Goal: Transaction & Acquisition: Book appointment/travel/reservation

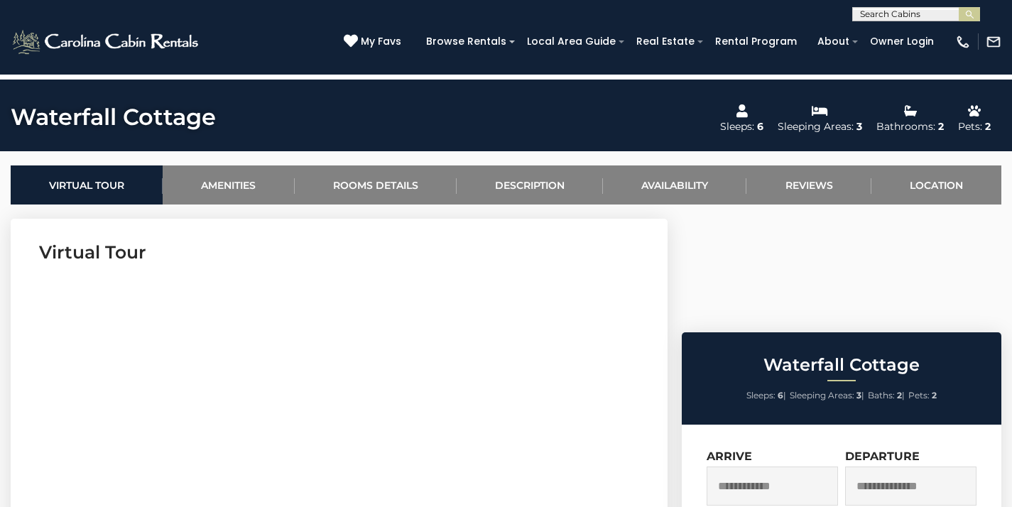
scroll to position [472, 0]
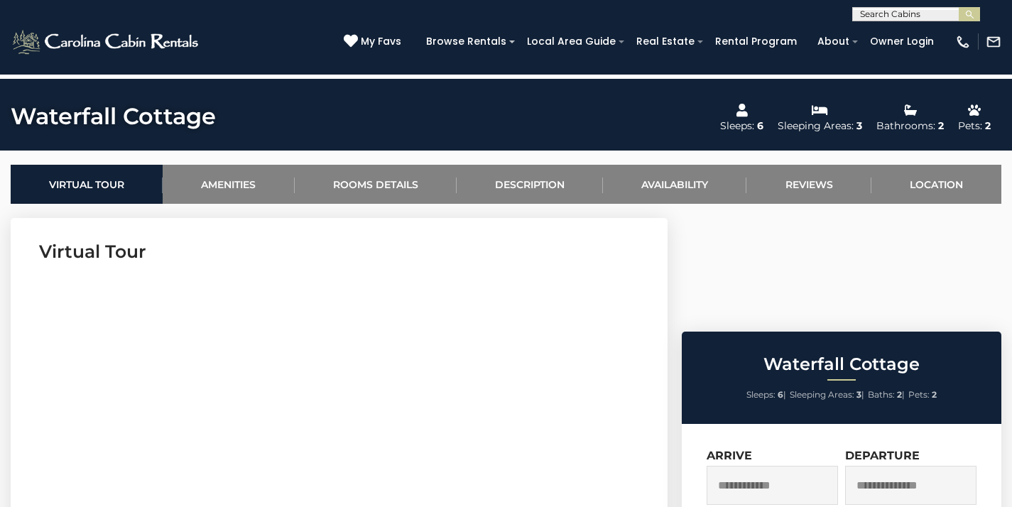
click at [753, 466] on input "text" at bounding box center [772, 485] width 131 height 39
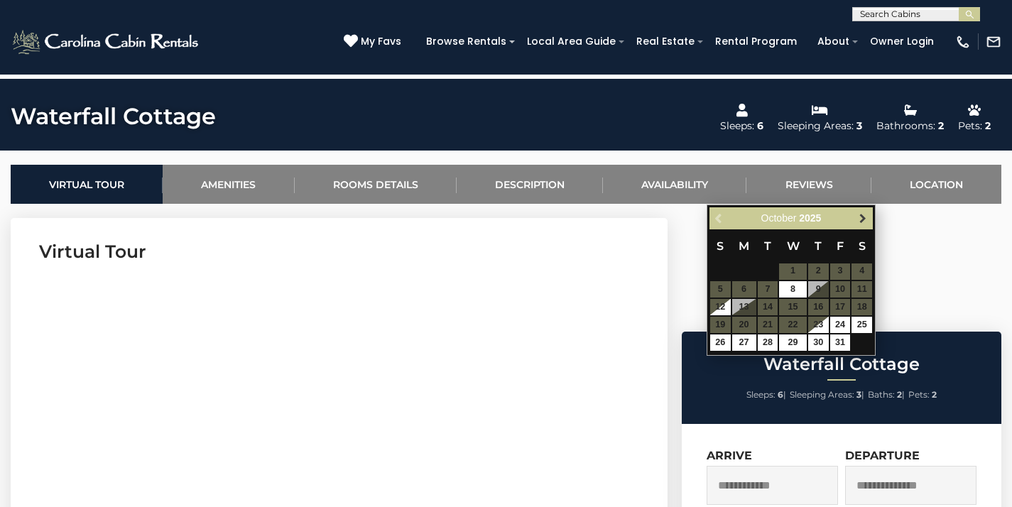
click at [865, 217] on span "Next" at bounding box center [862, 217] width 11 height 11
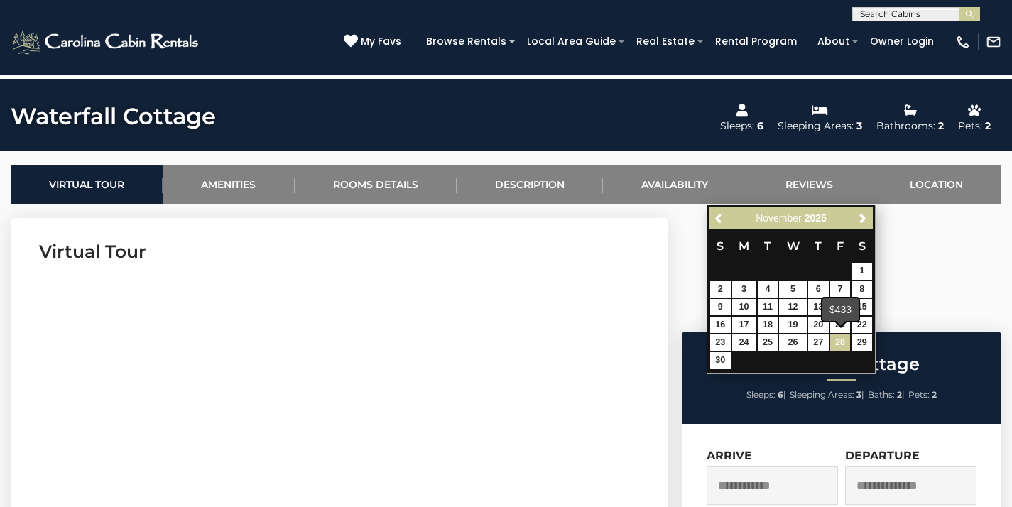
click at [840, 341] on link "28" at bounding box center [840, 343] width 21 height 16
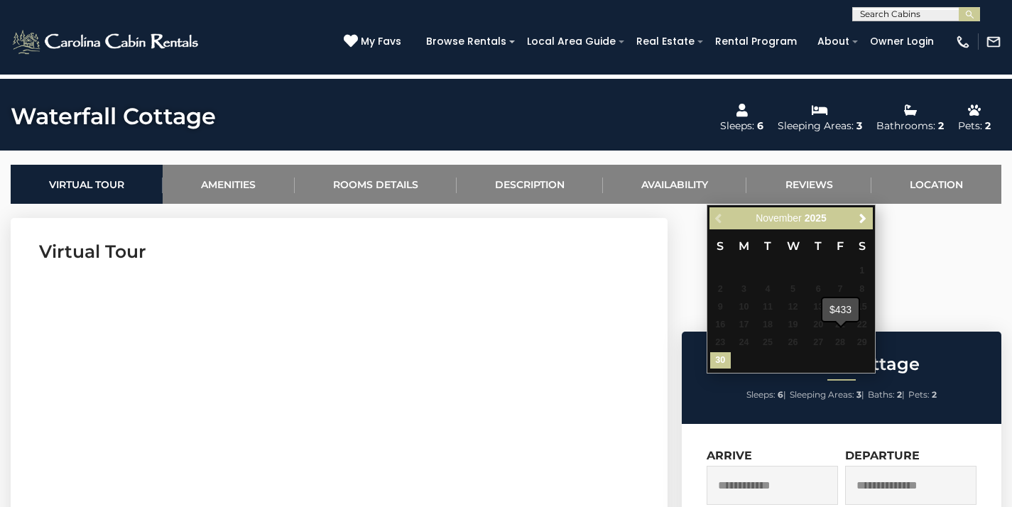
type input "**********"
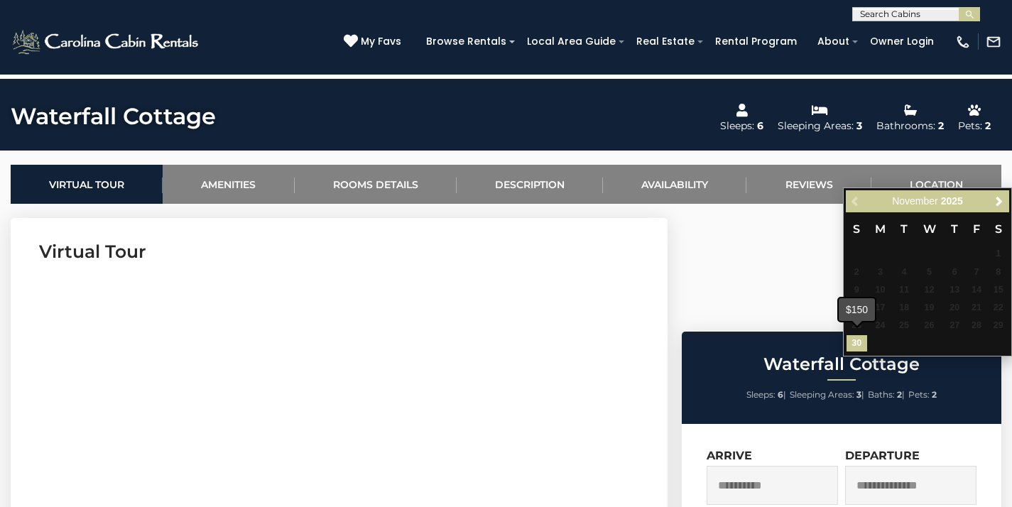
click at [859, 339] on link "30" at bounding box center [857, 343] width 21 height 16
type input "**********"
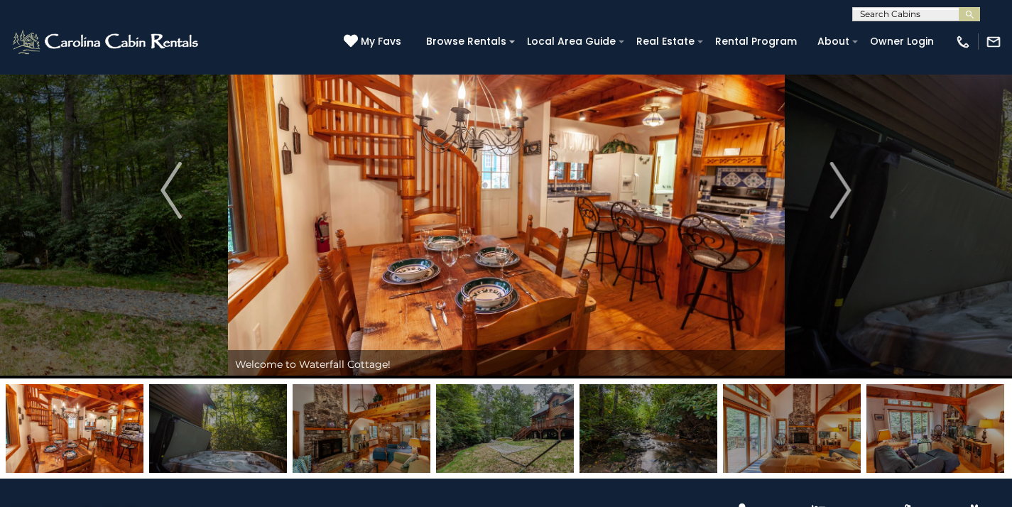
scroll to position [40, 0]
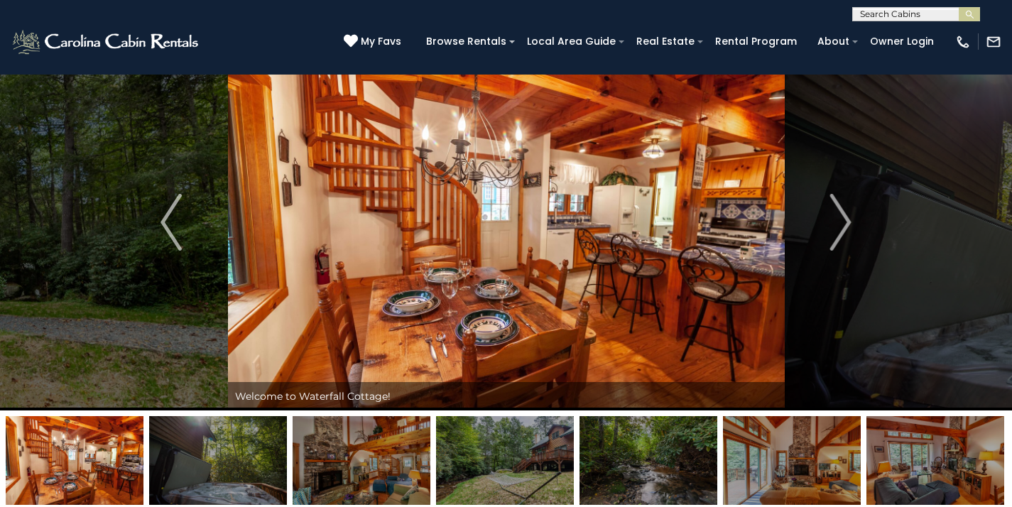
click at [906, 11] on input "text" at bounding box center [915, 17] width 124 height 14
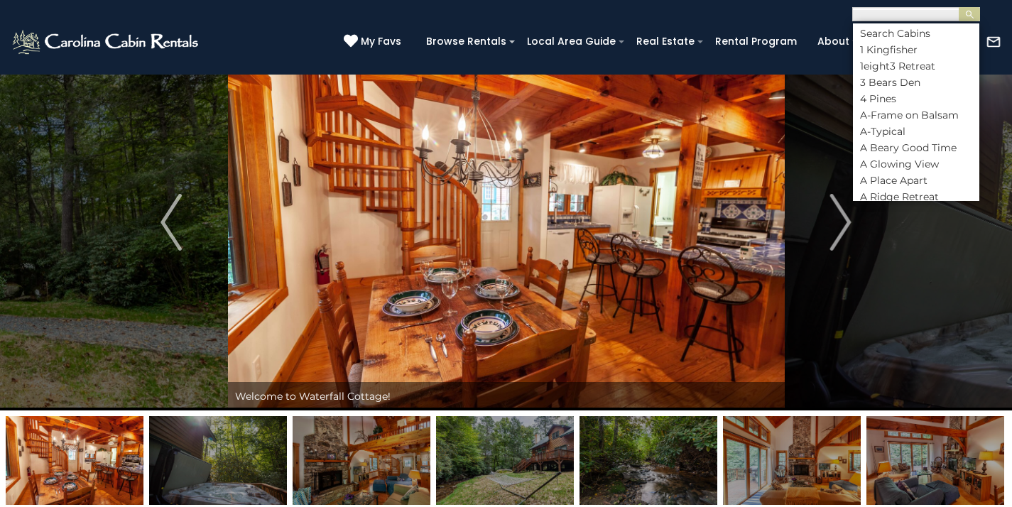
click at [134, 38] on img at bounding box center [107, 42] width 192 height 28
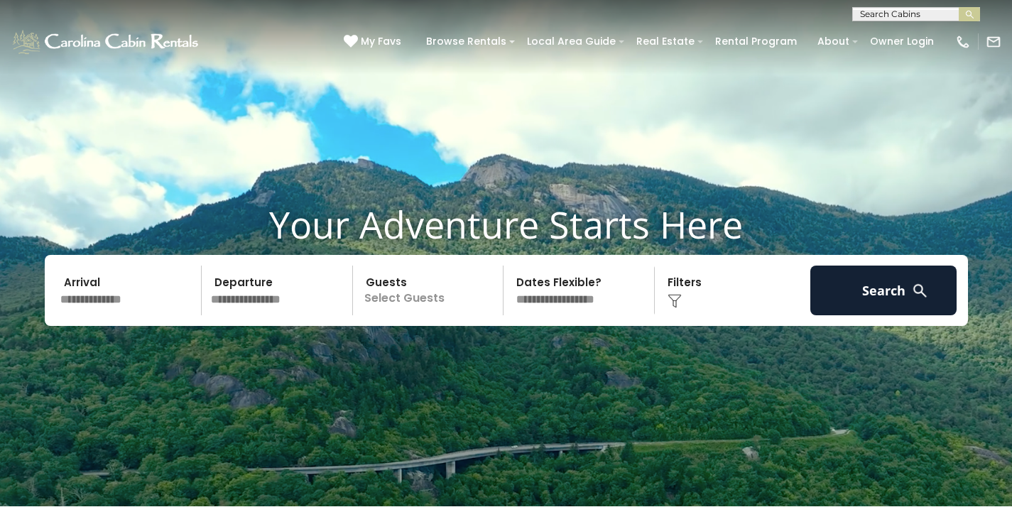
click at [88, 310] on input "text" at bounding box center [128, 291] width 147 height 50
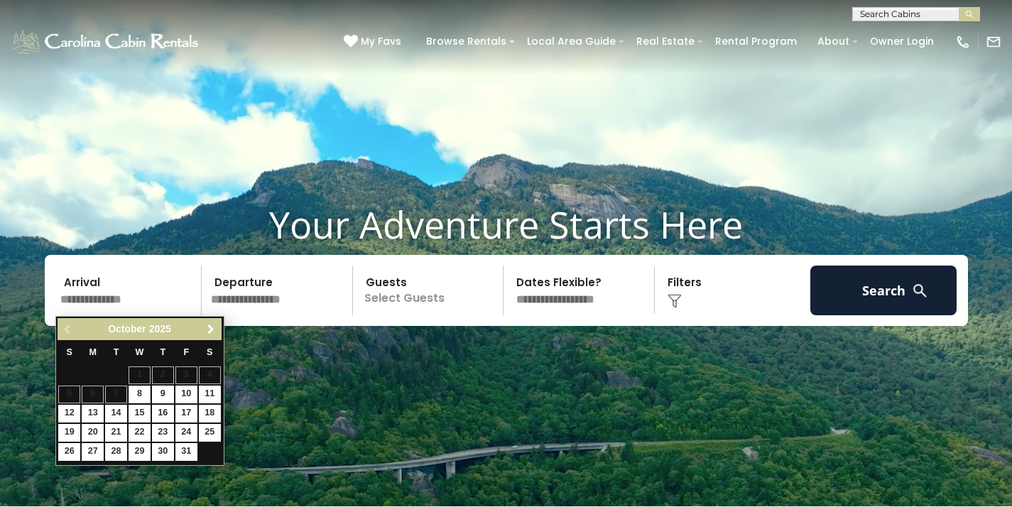
click at [213, 337] on link "Next" at bounding box center [211, 329] width 18 height 18
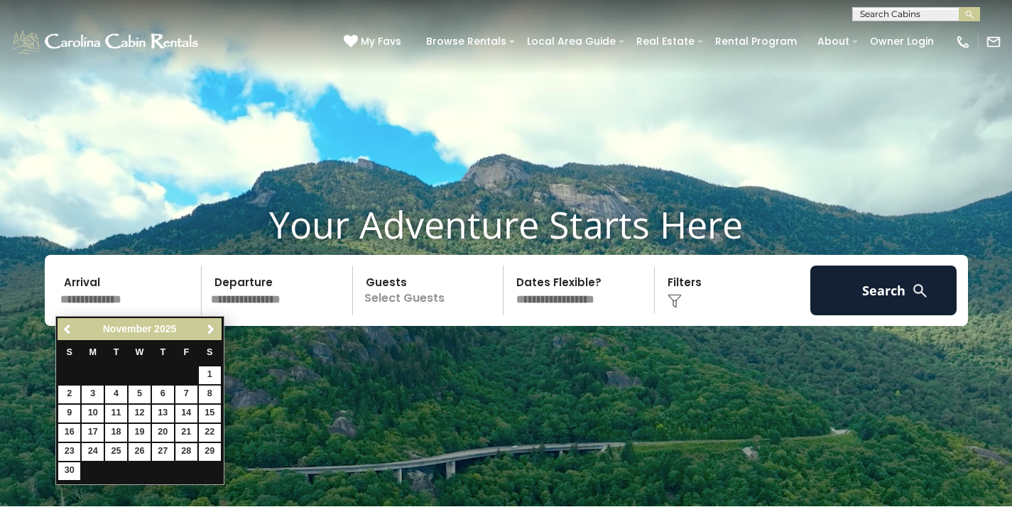
click at [189, 445] on link "28" at bounding box center [186, 452] width 22 height 18
type input "********"
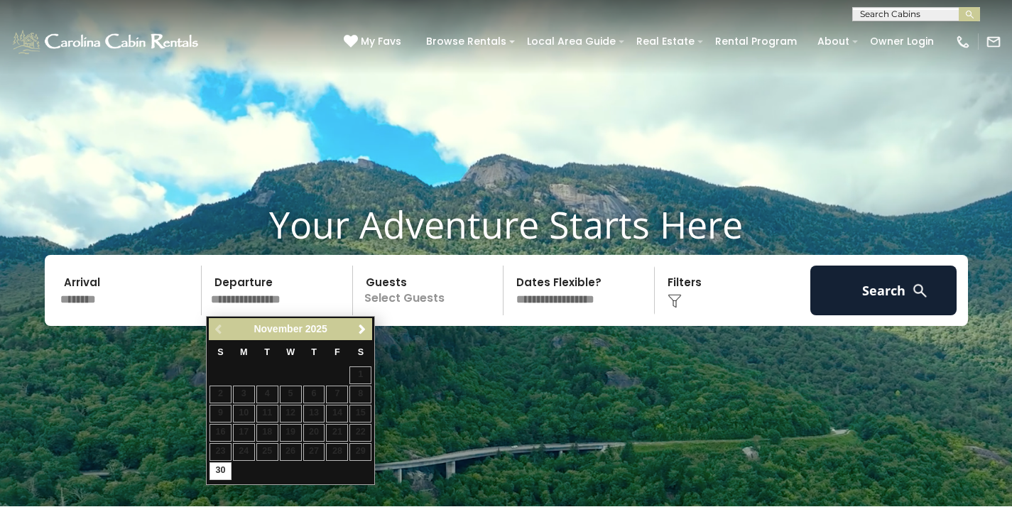
click at [220, 467] on link "30" at bounding box center [221, 471] width 22 height 18
type input "********"
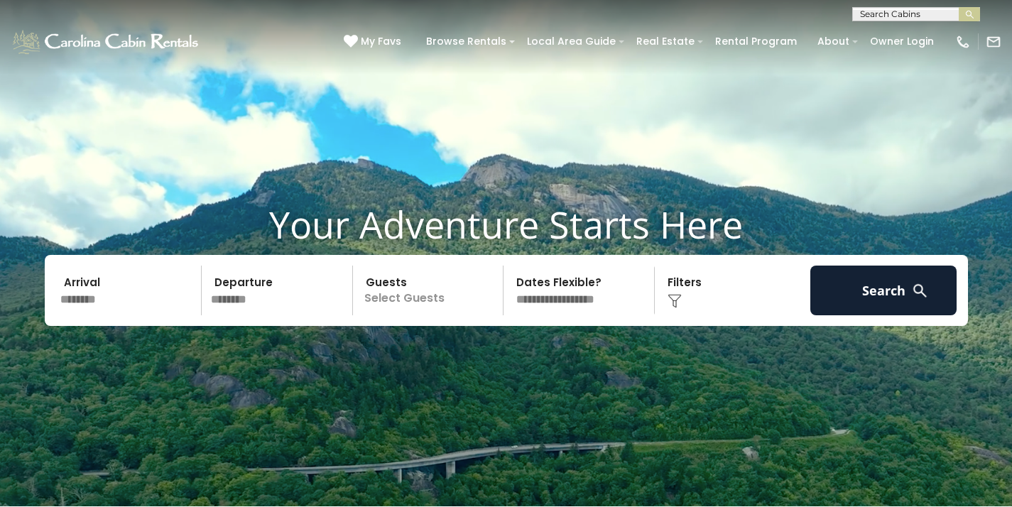
click at [404, 295] on p "Select Guests" at bounding box center [430, 291] width 146 height 50
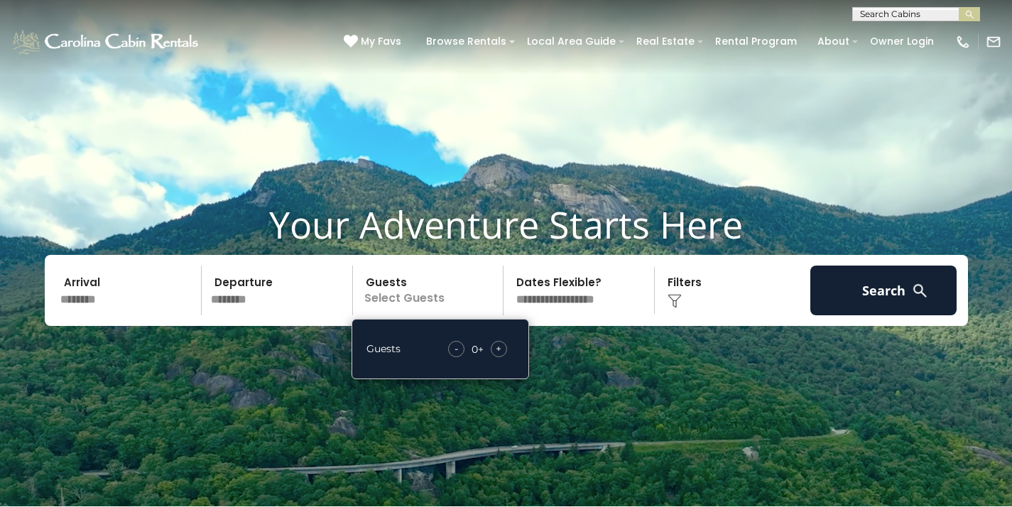
click at [500, 349] on span "+" at bounding box center [499, 349] width 6 height 14
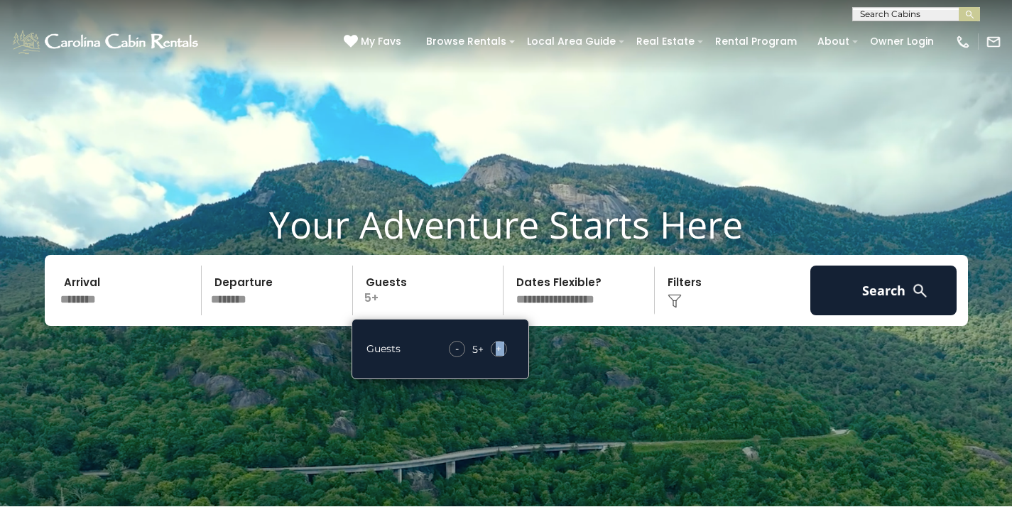
click at [673, 298] on img at bounding box center [675, 301] width 14 height 14
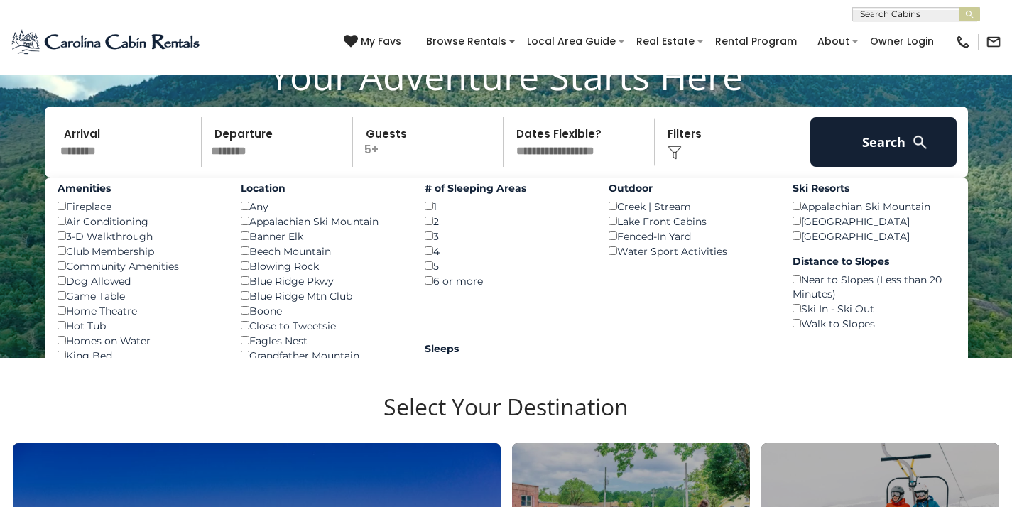
scroll to position [140, 0]
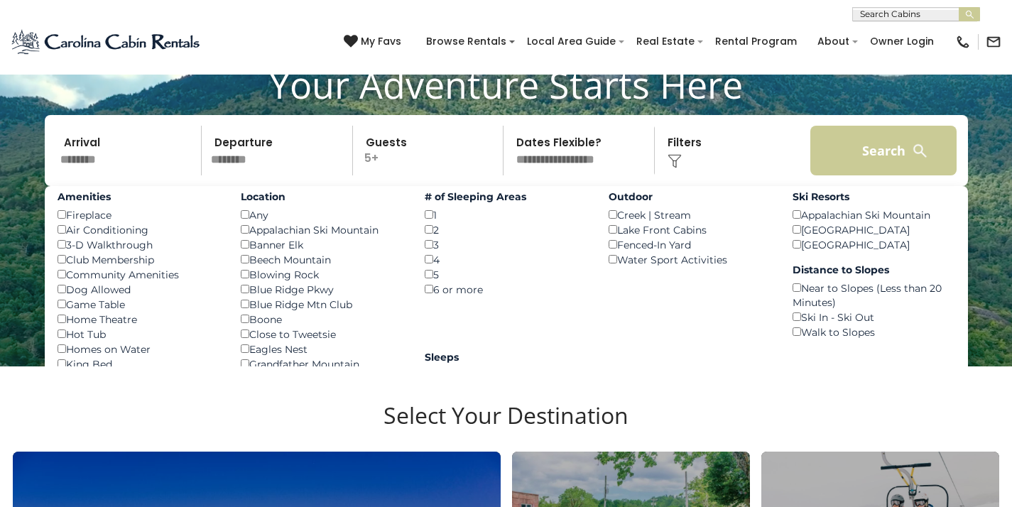
click at [859, 162] on button "Search" at bounding box center [884, 151] width 147 height 50
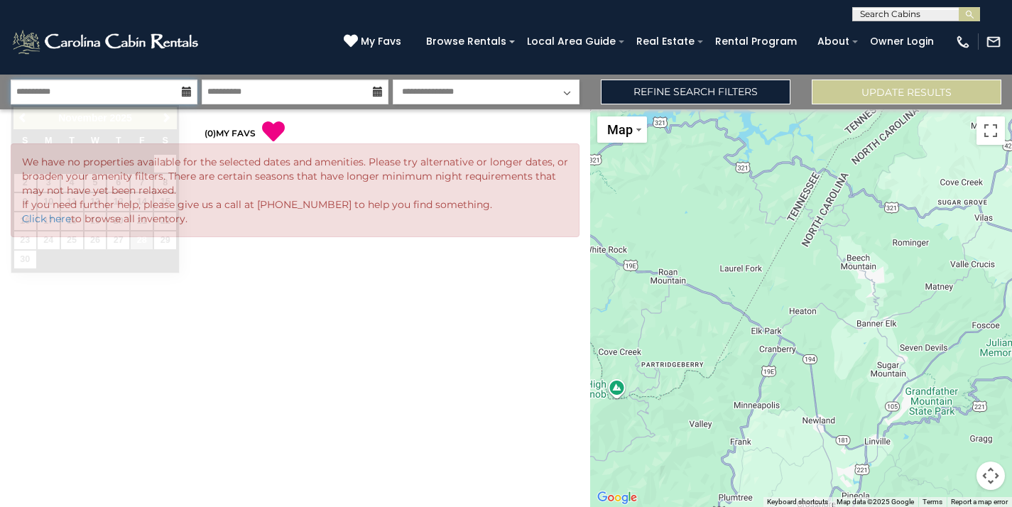
click at [112, 93] on input "**********" at bounding box center [104, 92] width 187 height 25
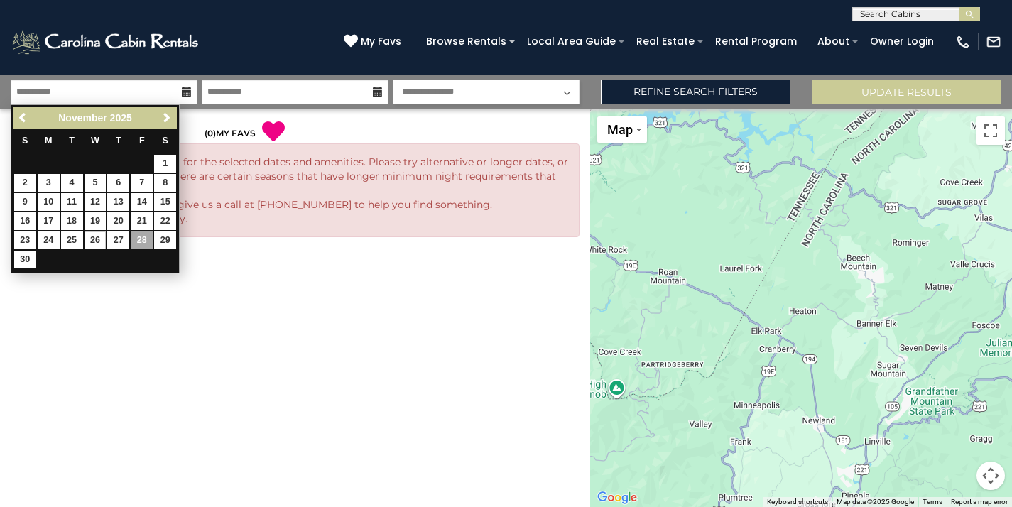
click at [98, 238] on link "26" at bounding box center [96, 241] width 22 height 18
type input "********"
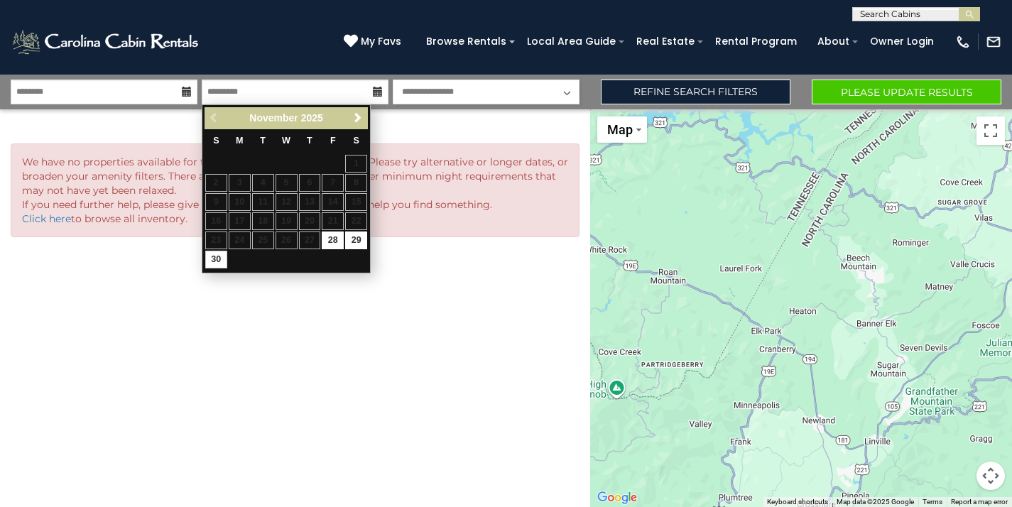
click at [215, 259] on link "30" at bounding box center [216, 260] width 22 height 18
type input "********"
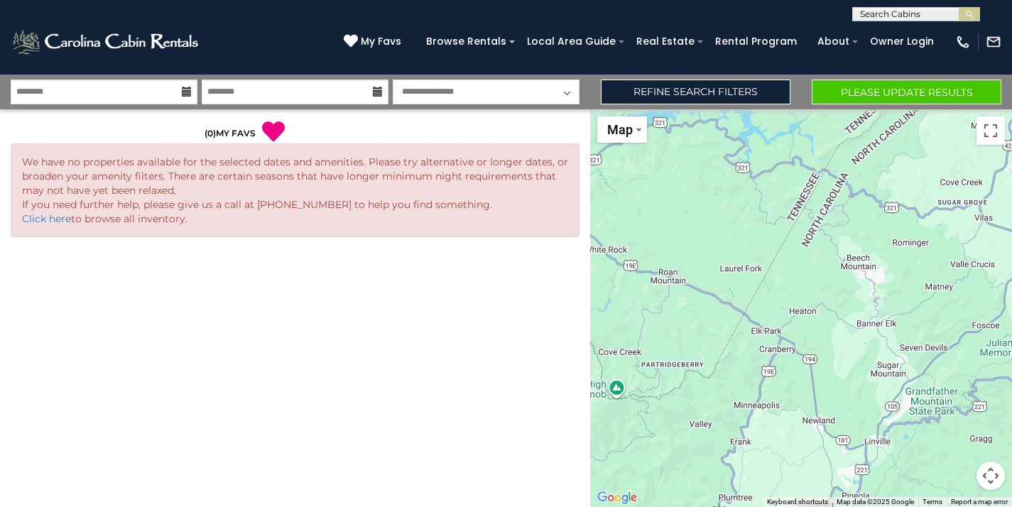
click at [873, 95] on button "Please Update Results" at bounding box center [907, 92] width 190 height 25
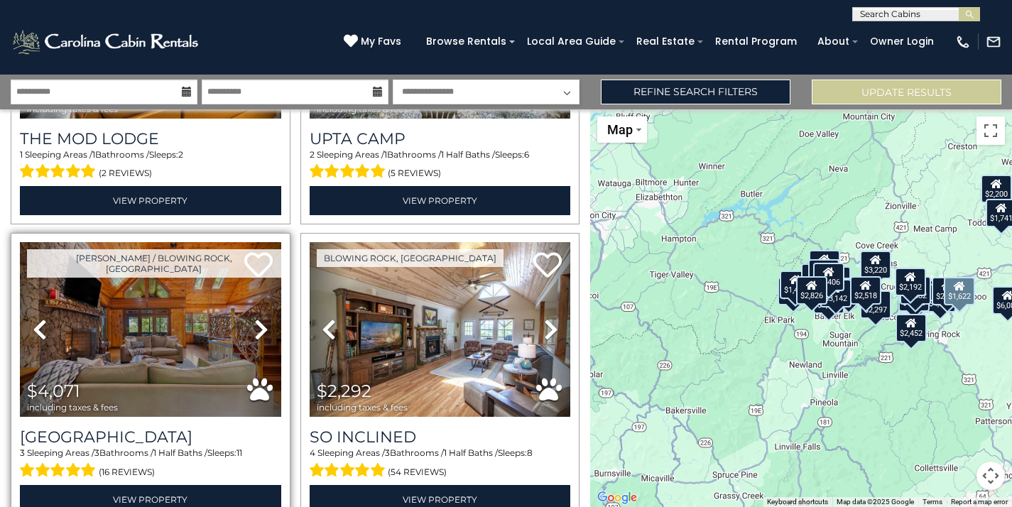
scroll to position [557, 0]
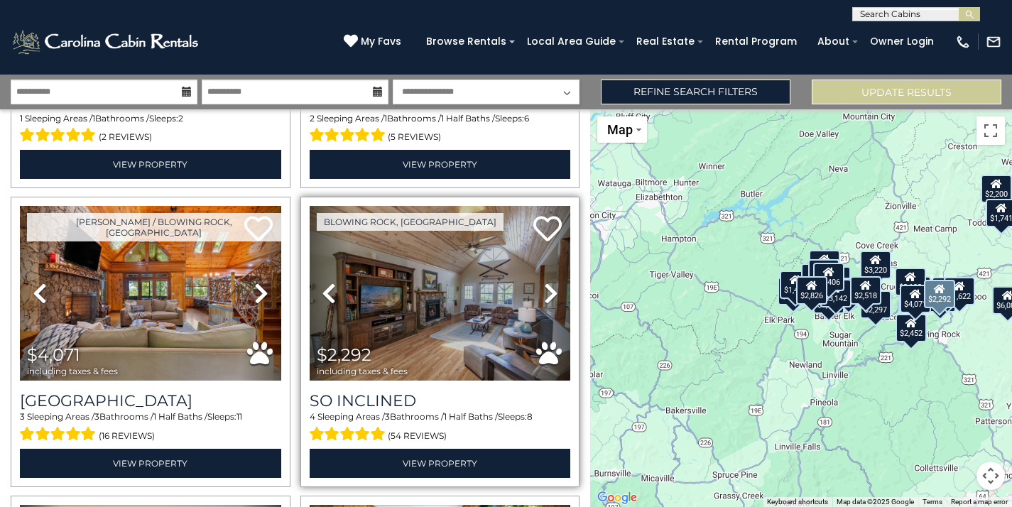
click at [421, 281] on img at bounding box center [440, 293] width 261 height 175
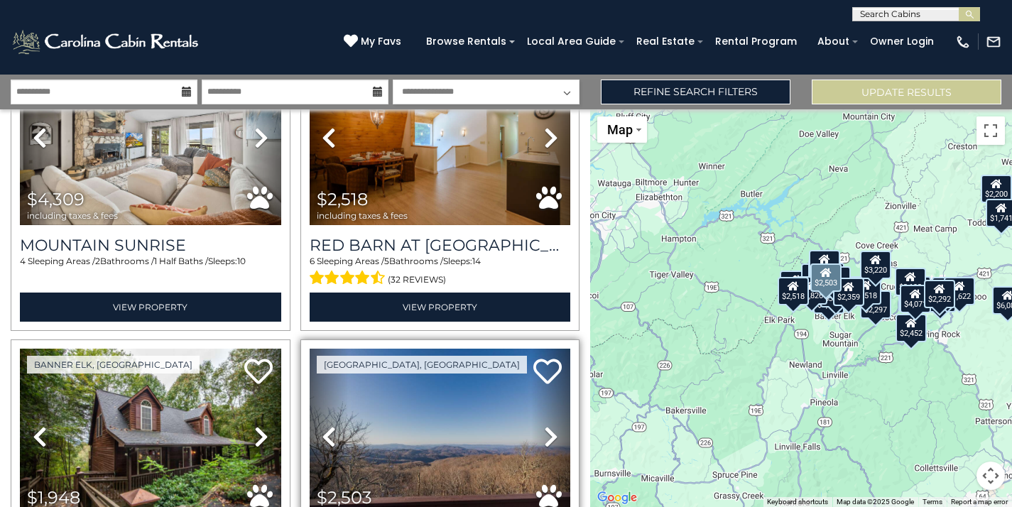
scroll to position [1608, 0]
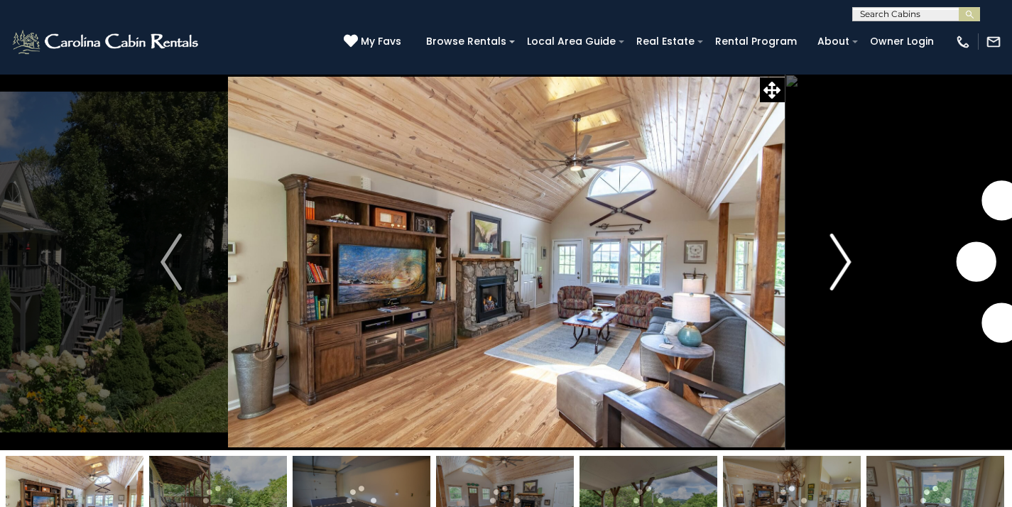
click at [825, 256] on button "Next" at bounding box center [840, 262] width 113 height 377
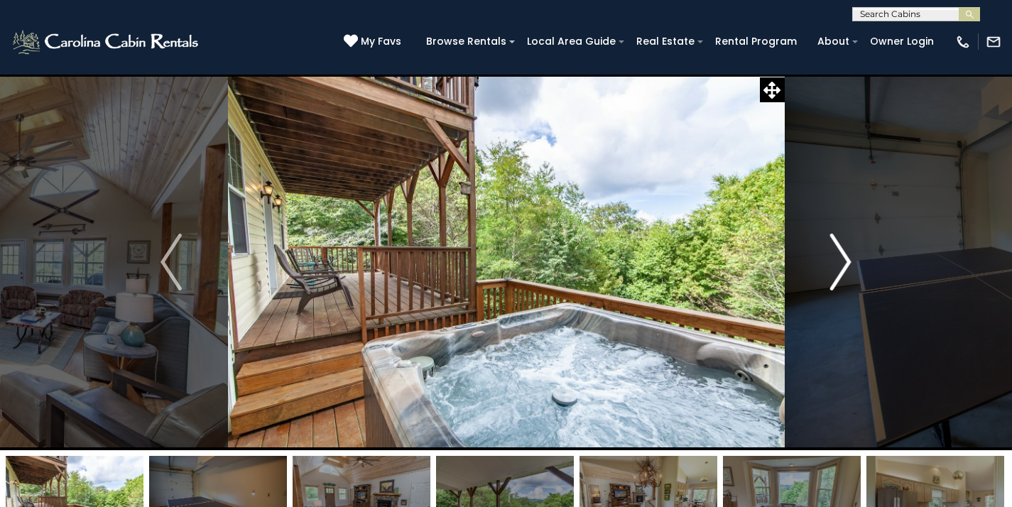
click at [835, 264] on img "Next" at bounding box center [840, 262] width 21 height 57
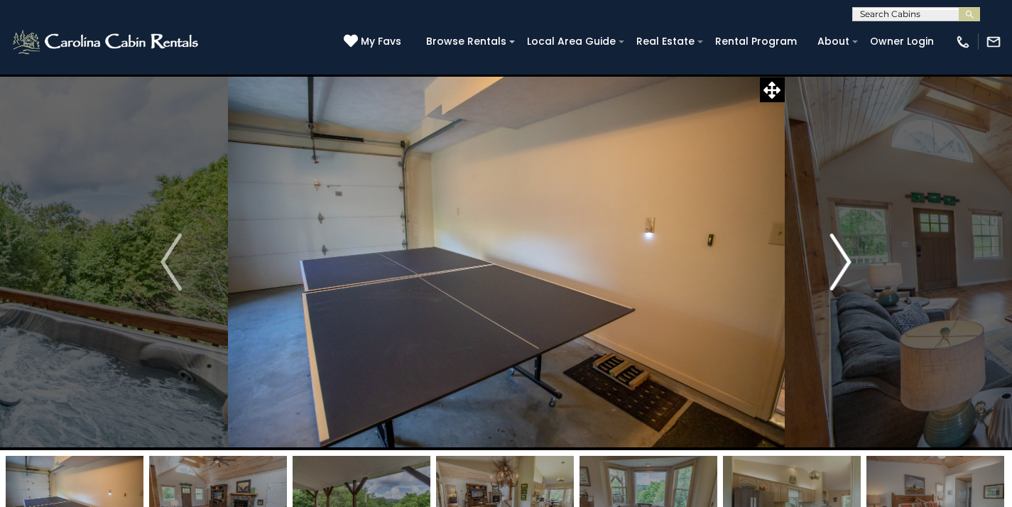
click at [851, 268] on img "Next" at bounding box center [840, 262] width 21 height 57
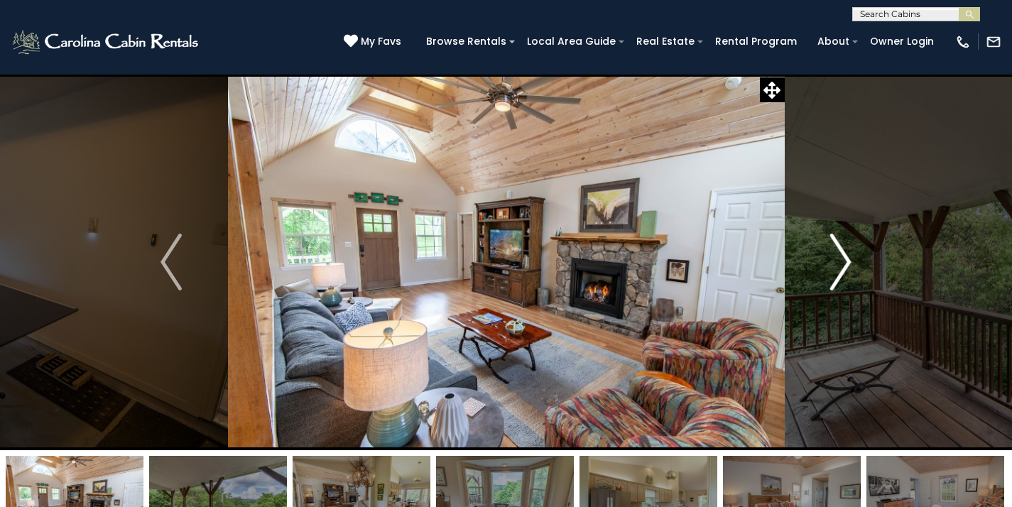
click at [844, 264] on img "Next" at bounding box center [840, 262] width 21 height 57
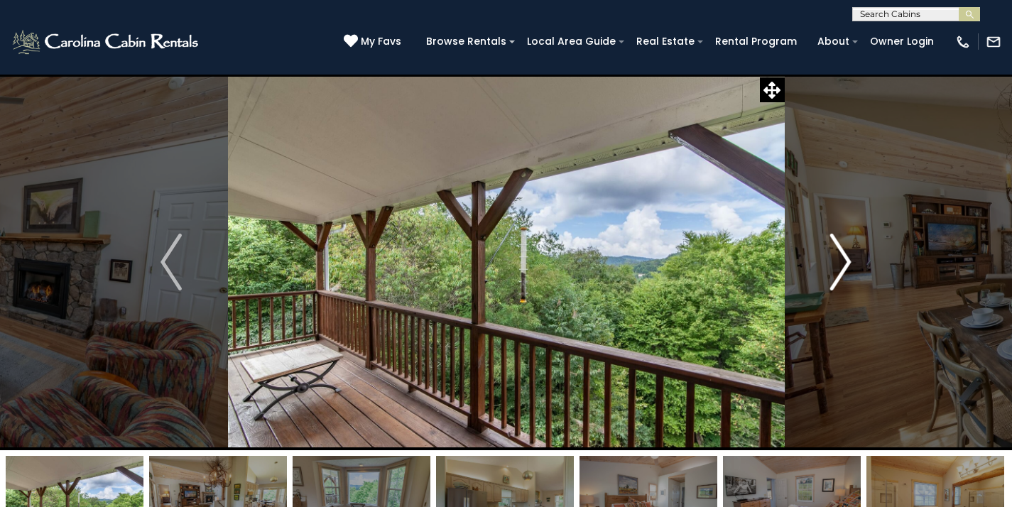
click at [844, 264] on img "Next" at bounding box center [840, 262] width 21 height 57
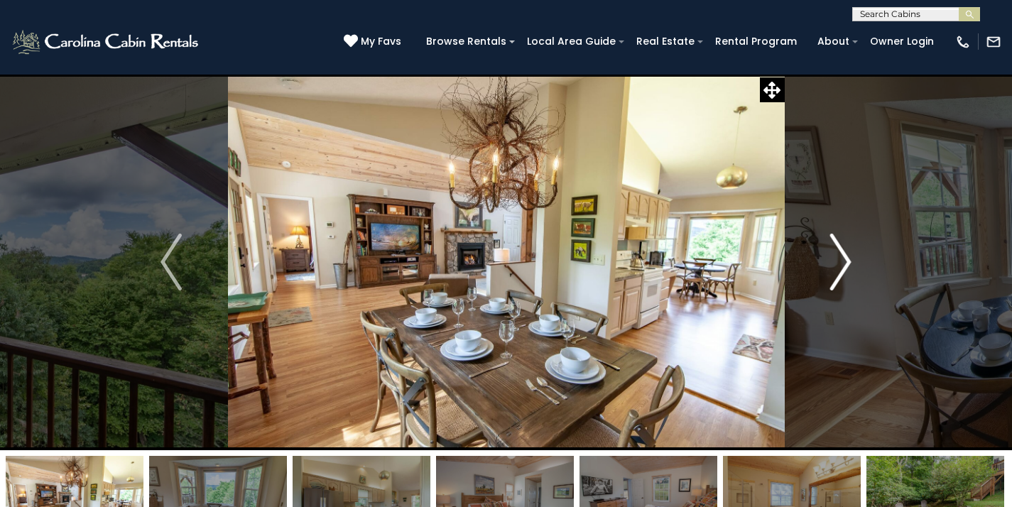
click at [844, 264] on img "Next" at bounding box center [840, 262] width 21 height 57
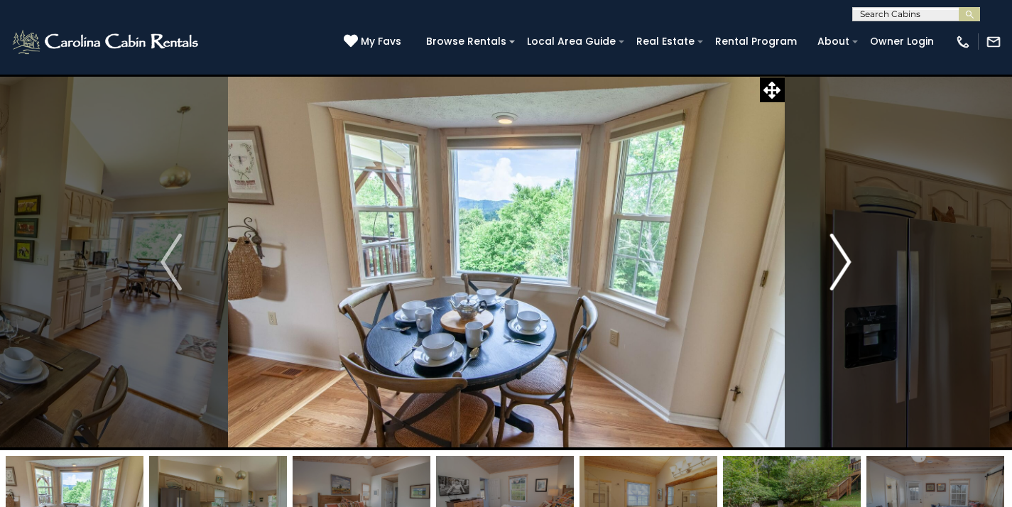
click at [844, 264] on img "Next" at bounding box center [840, 262] width 21 height 57
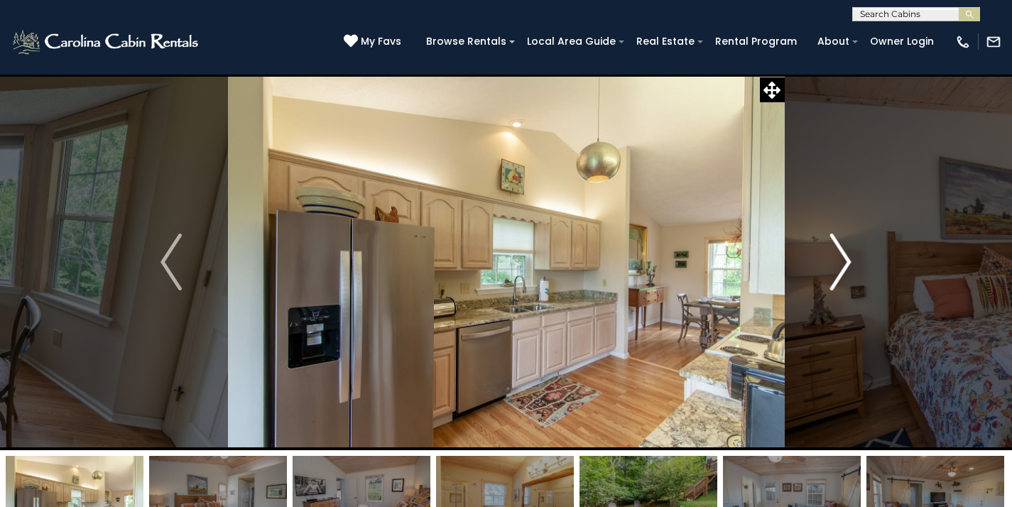
click at [844, 264] on img "Next" at bounding box center [840, 262] width 21 height 57
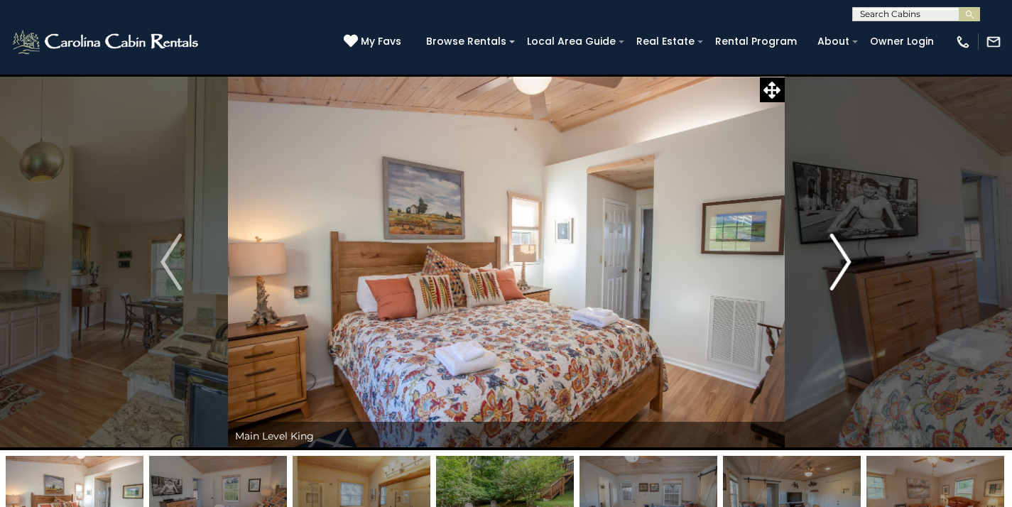
click at [844, 264] on img "Next" at bounding box center [840, 262] width 21 height 57
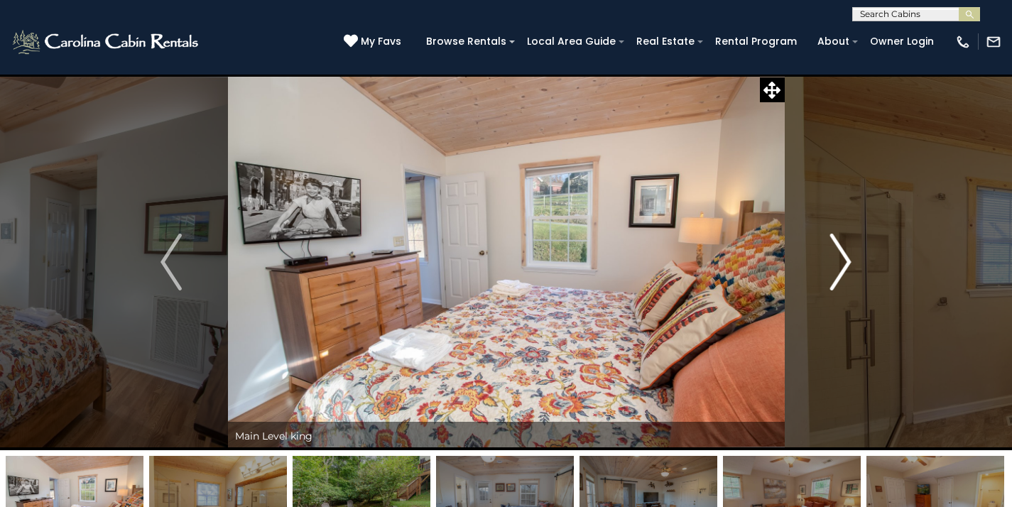
click at [844, 264] on img "Next" at bounding box center [840, 262] width 21 height 57
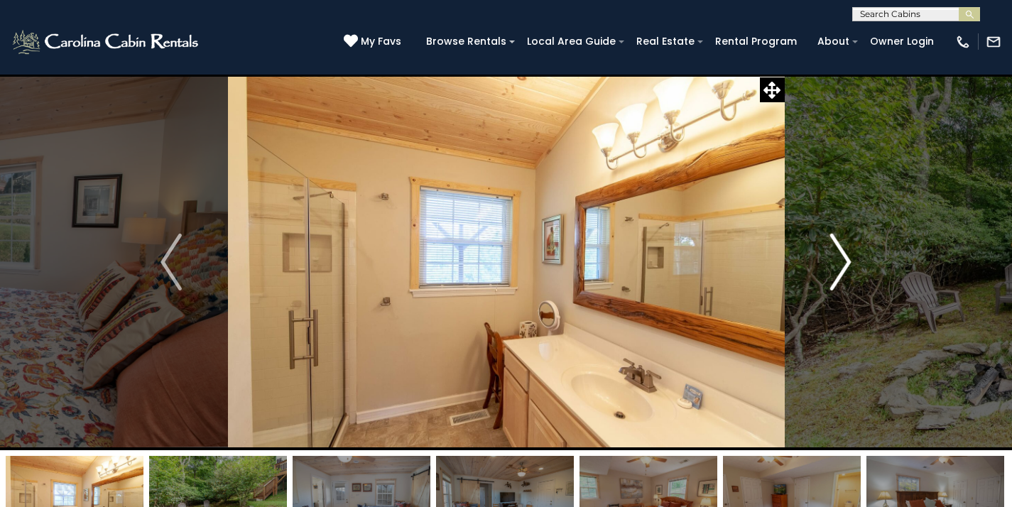
click at [844, 264] on img "Next" at bounding box center [840, 262] width 21 height 57
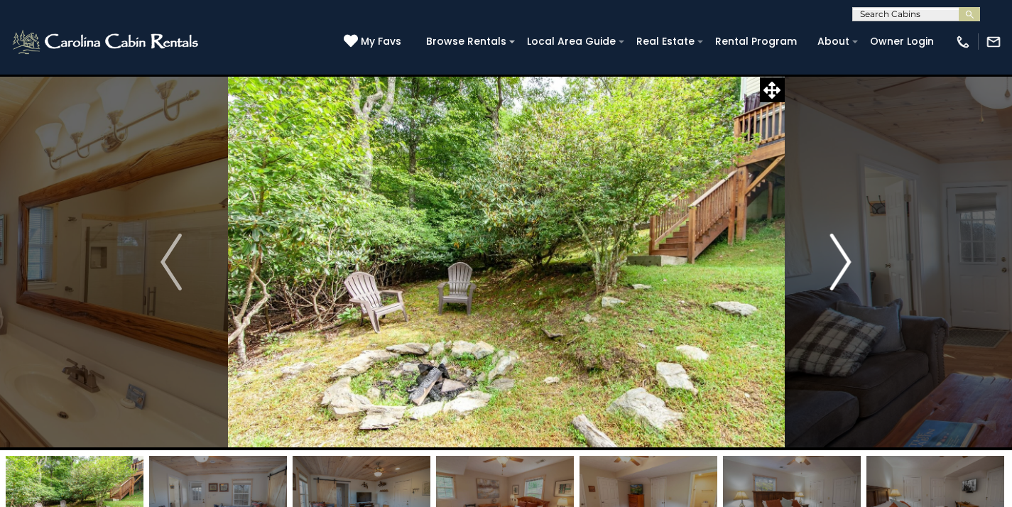
click at [844, 264] on img "Next" at bounding box center [840, 262] width 21 height 57
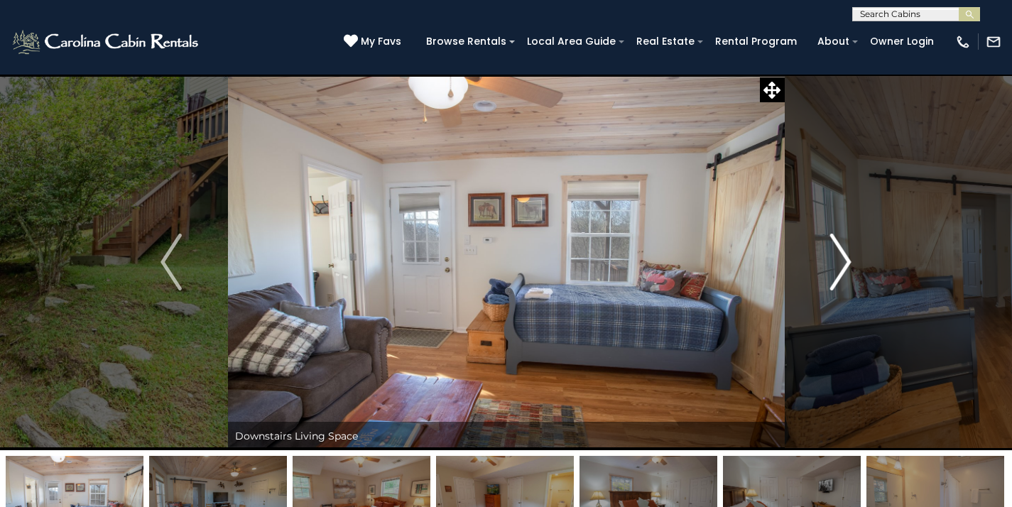
click at [844, 264] on img "Next" at bounding box center [840, 262] width 21 height 57
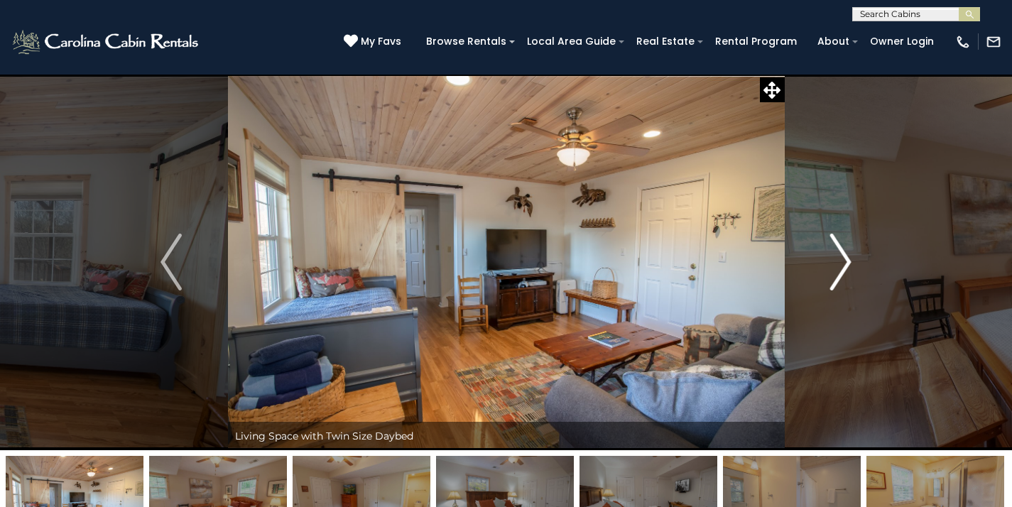
click at [844, 264] on img "Next" at bounding box center [840, 262] width 21 height 57
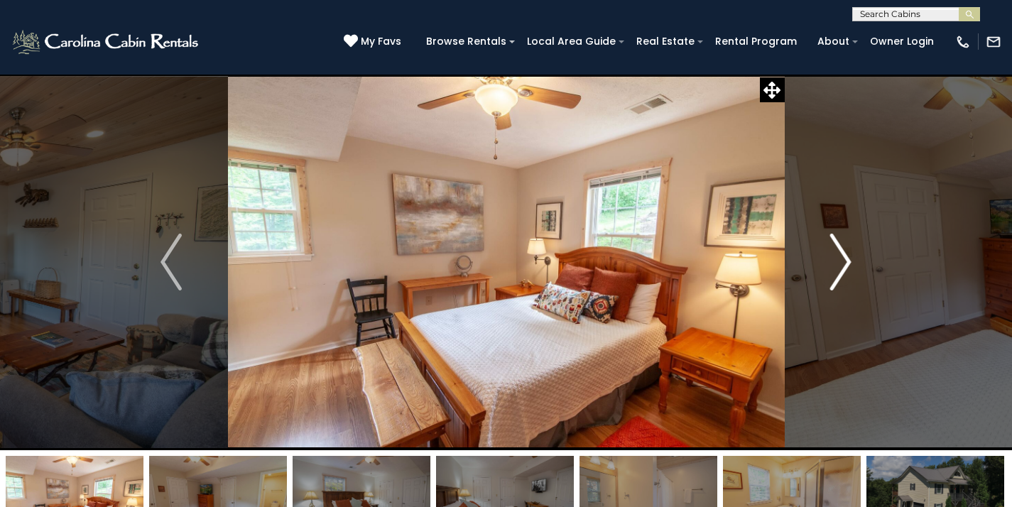
click at [844, 264] on img "Next" at bounding box center [840, 262] width 21 height 57
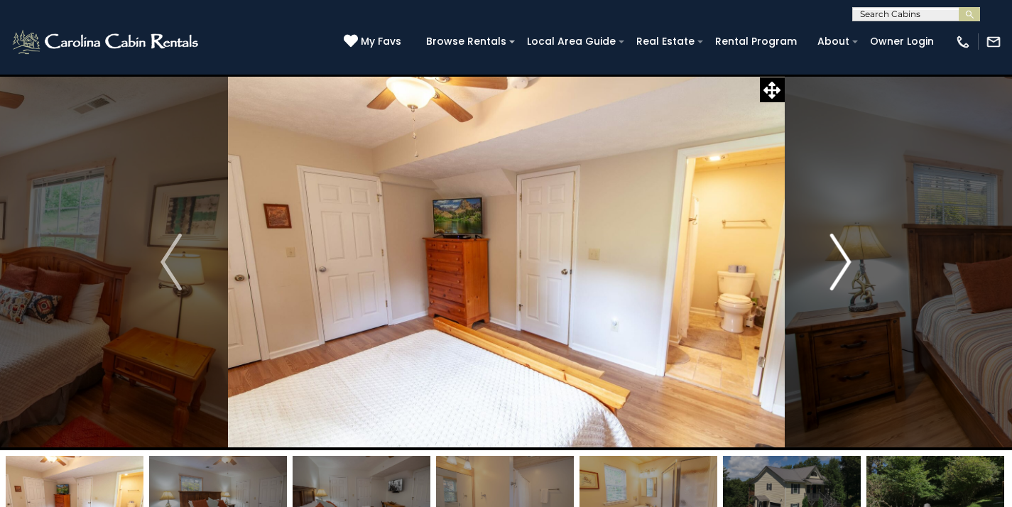
click at [844, 264] on img "Next" at bounding box center [840, 262] width 21 height 57
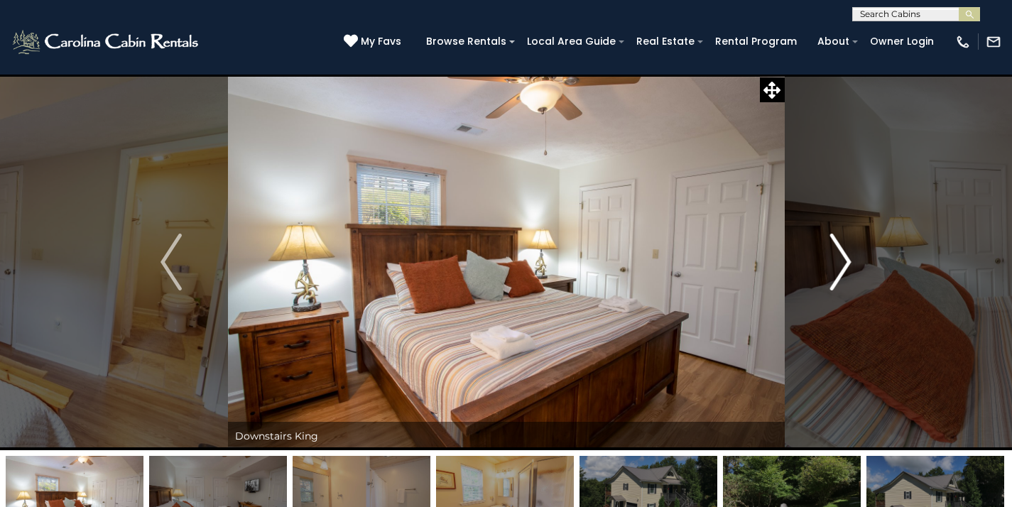
click at [844, 264] on img "Next" at bounding box center [840, 262] width 21 height 57
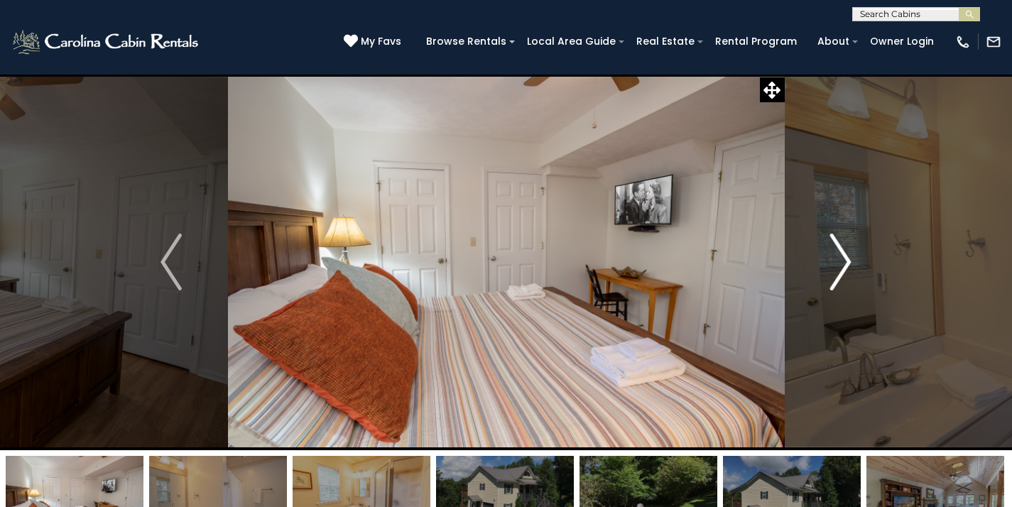
click at [844, 264] on img "Next" at bounding box center [840, 262] width 21 height 57
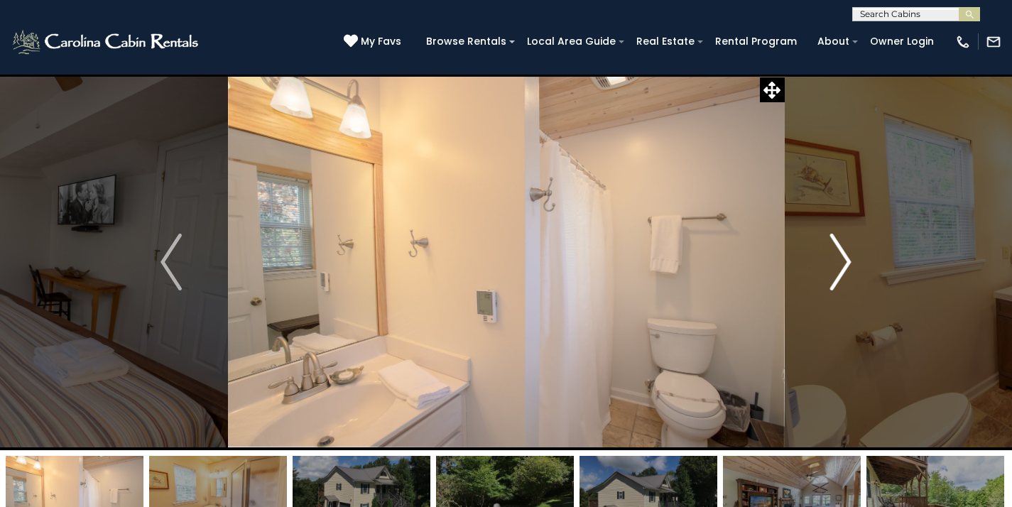
click at [844, 264] on img "Next" at bounding box center [840, 262] width 21 height 57
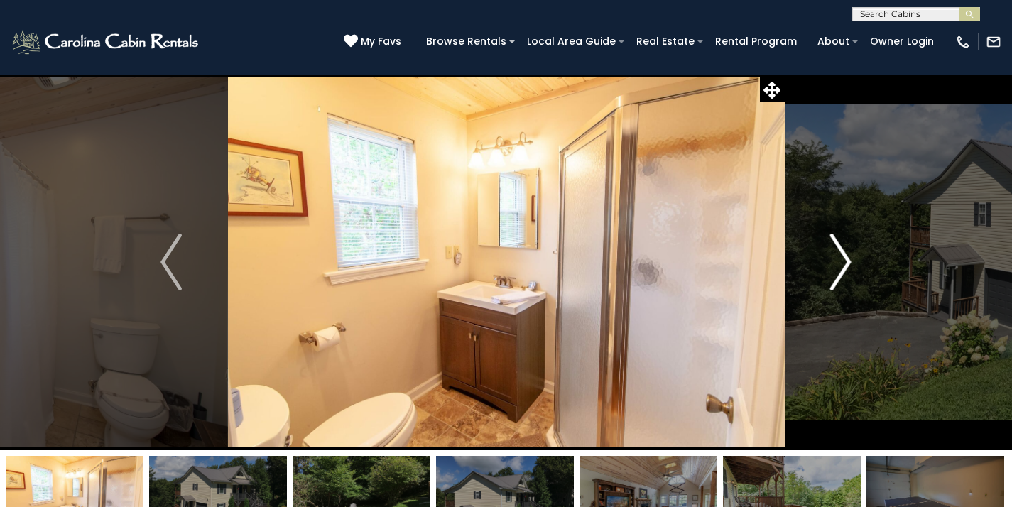
click at [844, 264] on img "Next" at bounding box center [840, 262] width 21 height 57
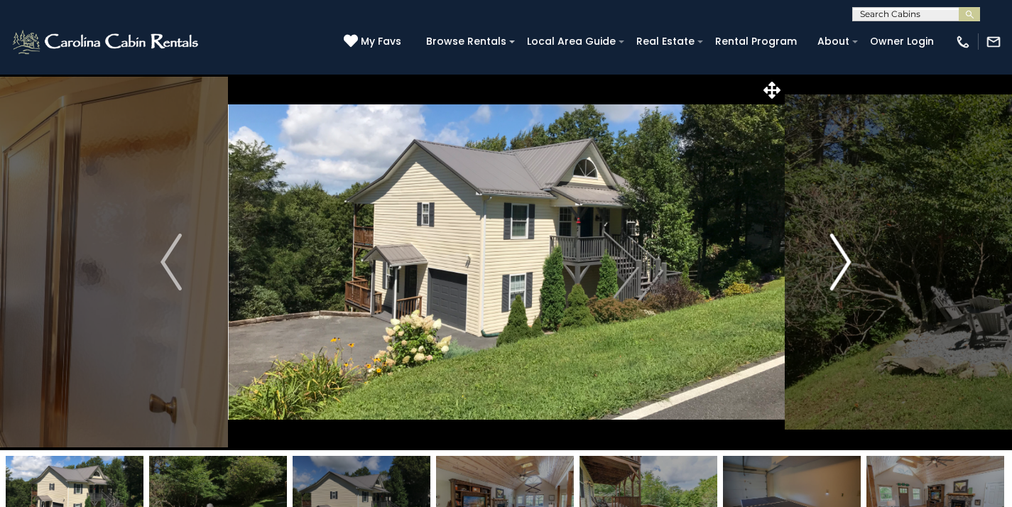
click at [844, 264] on img "Next" at bounding box center [840, 262] width 21 height 57
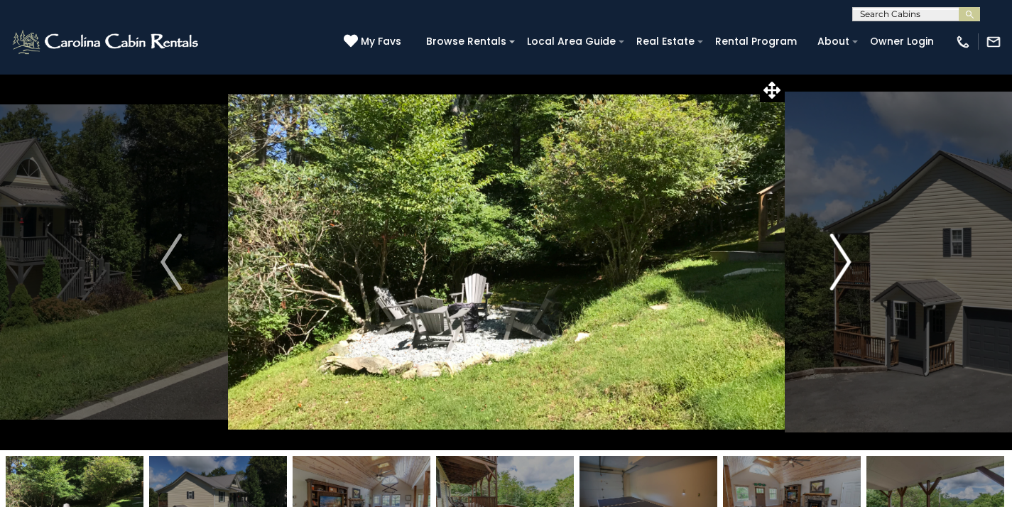
click at [844, 264] on img "Next" at bounding box center [840, 262] width 21 height 57
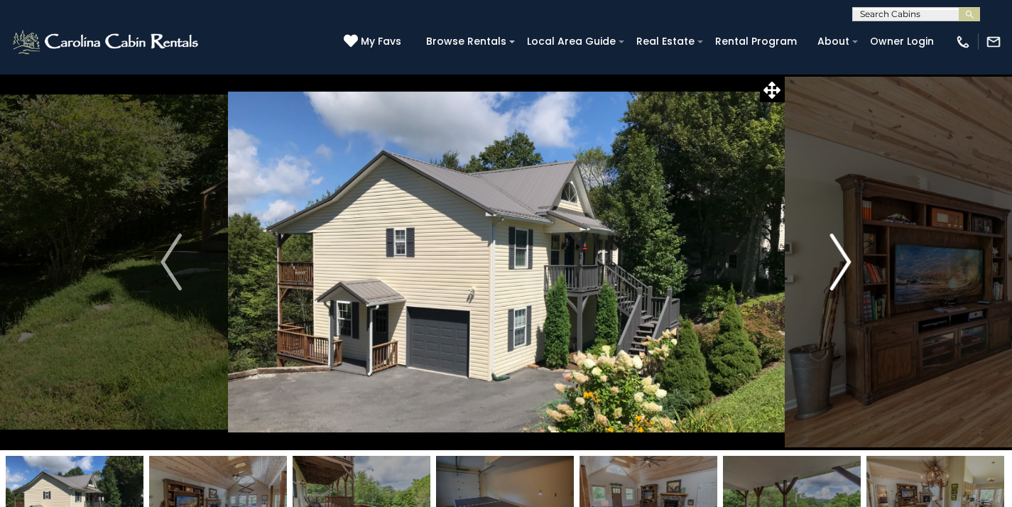
click at [844, 264] on img "Next" at bounding box center [840, 262] width 21 height 57
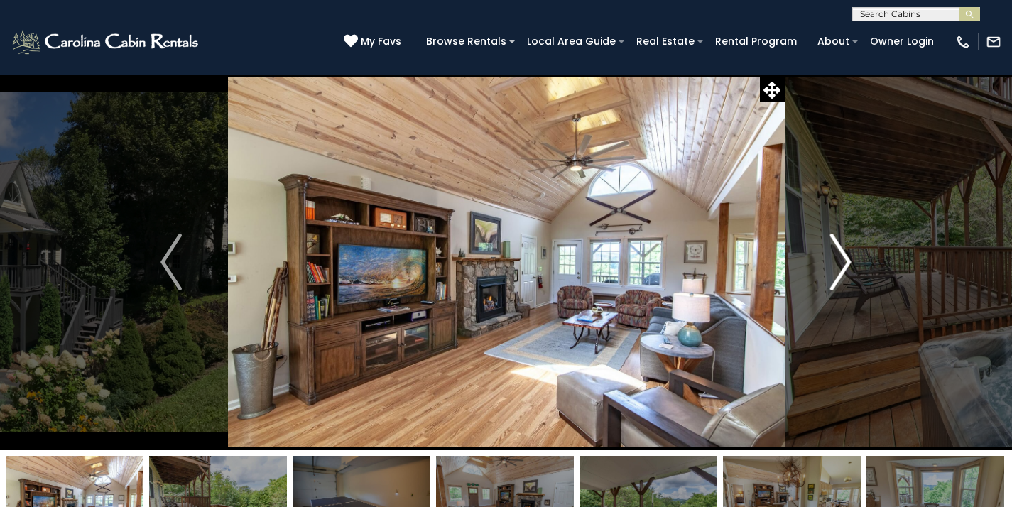
click at [844, 264] on img "Next" at bounding box center [840, 262] width 21 height 57
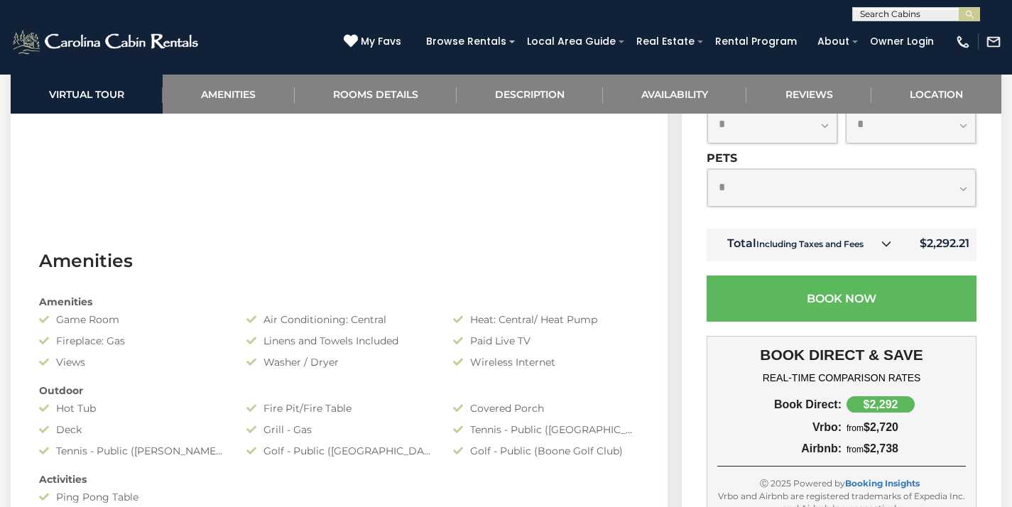
scroll to position [886, 0]
